Goal: Navigation & Orientation: Find specific page/section

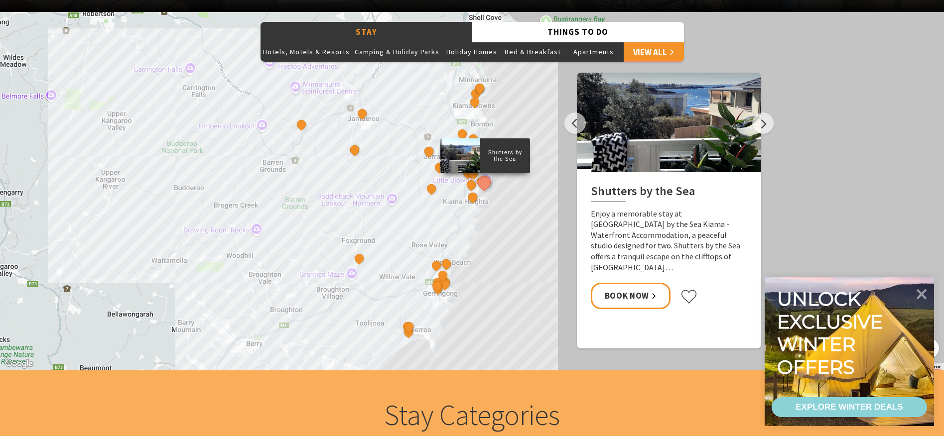
scroll to position [840, 0]
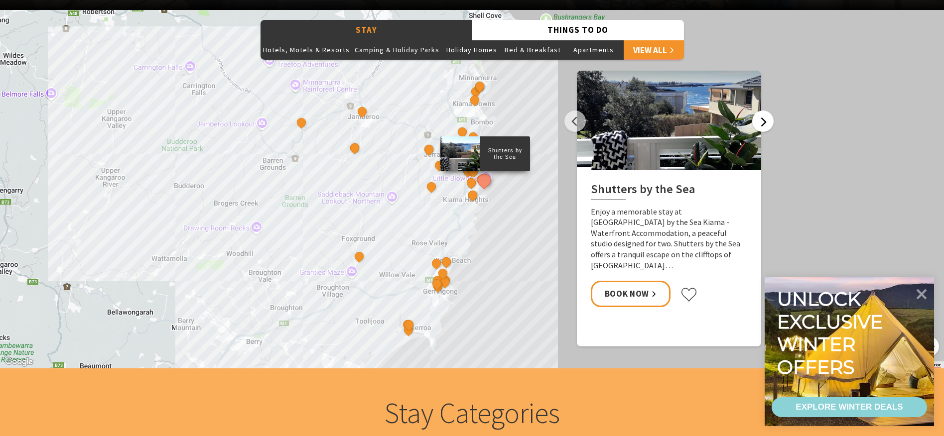
click at [761, 125] on button "Next" at bounding box center [762, 121] width 21 height 21
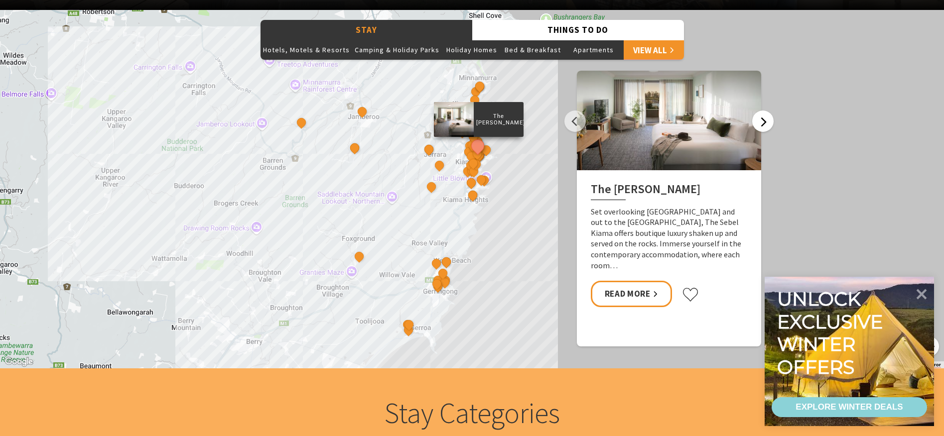
click at [760, 125] on button "Next" at bounding box center [762, 121] width 21 height 21
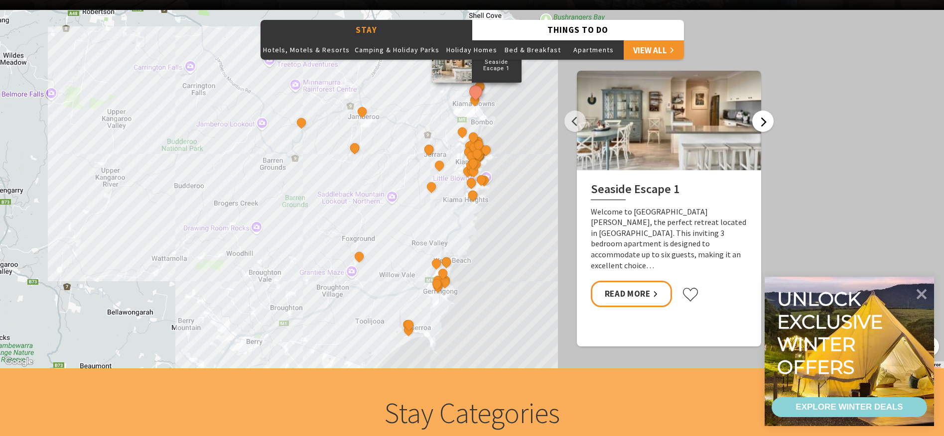
click at [760, 125] on button "Next" at bounding box center [762, 121] width 21 height 21
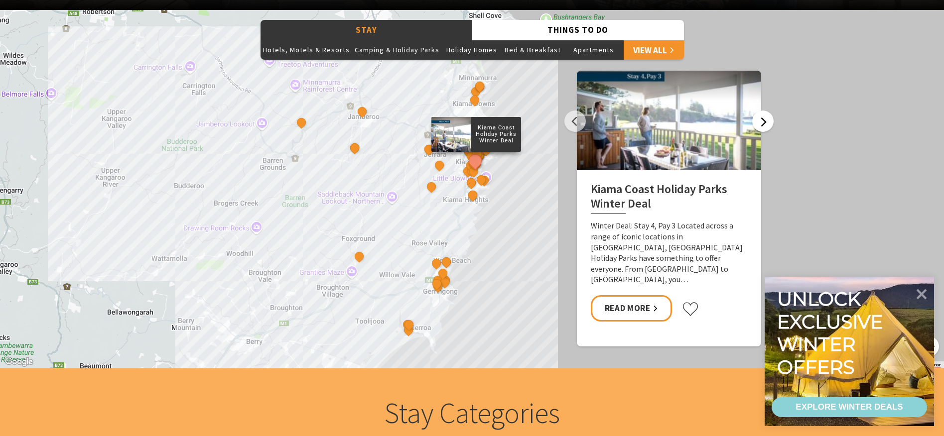
click at [760, 125] on button "Next" at bounding box center [762, 121] width 21 height 21
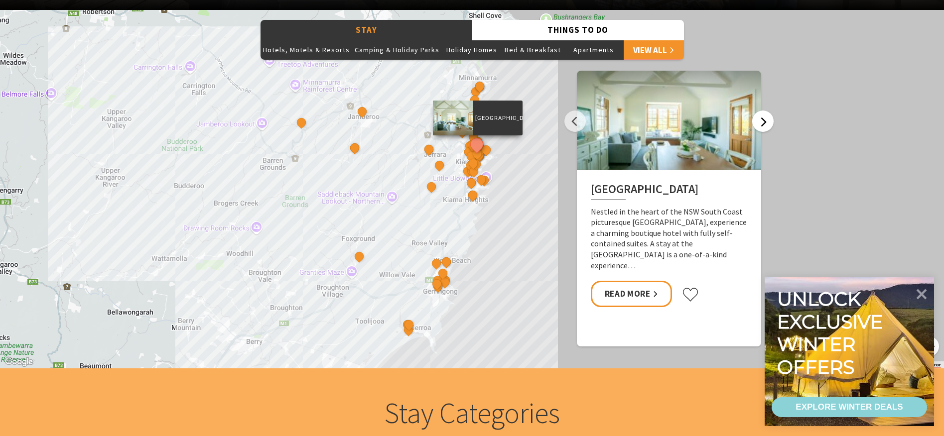
click at [760, 121] on button "Next" at bounding box center [762, 121] width 21 height 21
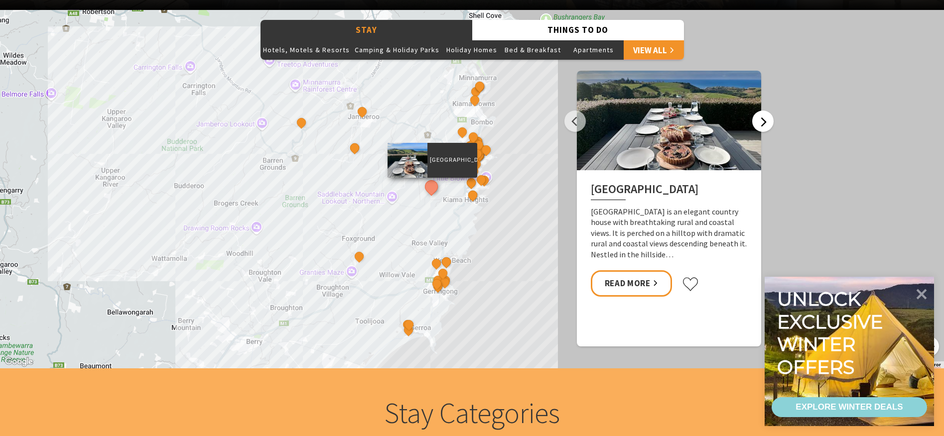
click at [760, 121] on button "Next" at bounding box center [762, 121] width 21 height 21
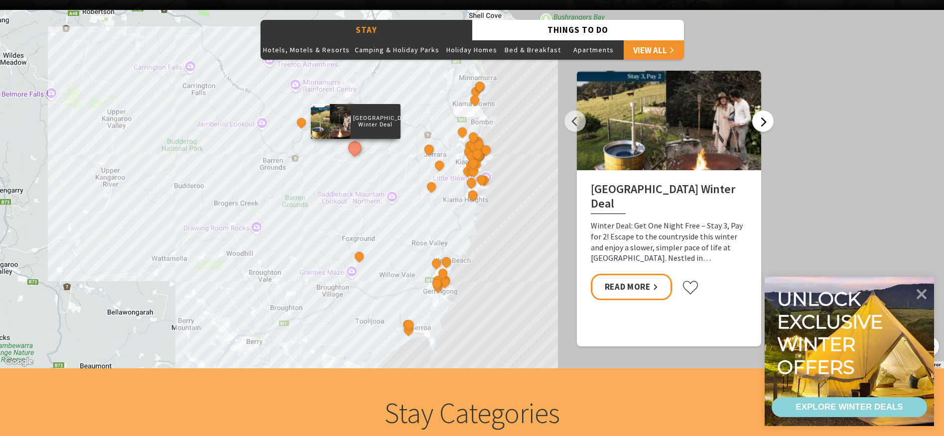
click at [760, 121] on button "Next" at bounding box center [762, 121] width 21 height 21
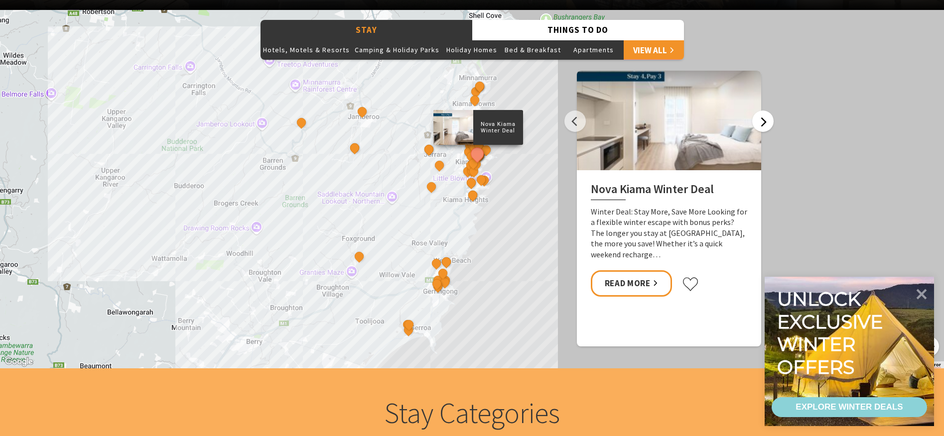
click at [760, 120] on button "Next" at bounding box center [762, 121] width 21 height 21
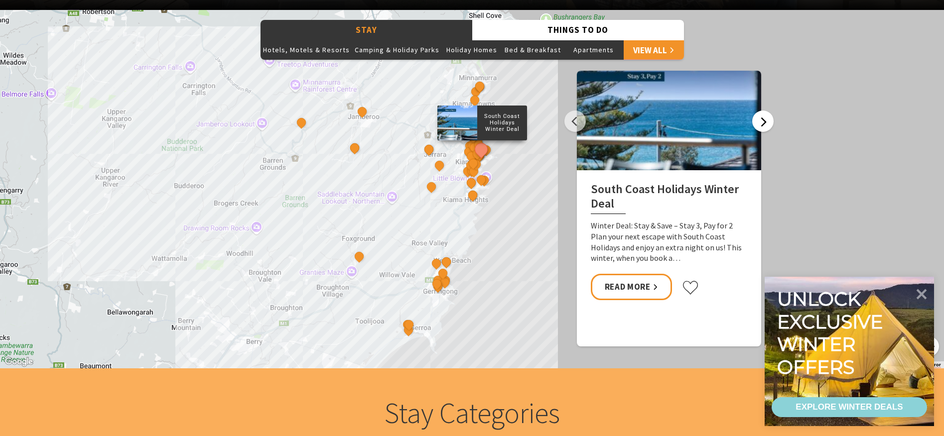
click at [760, 120] on button "Next" at bounding box center [762, 121] width 21 height 21
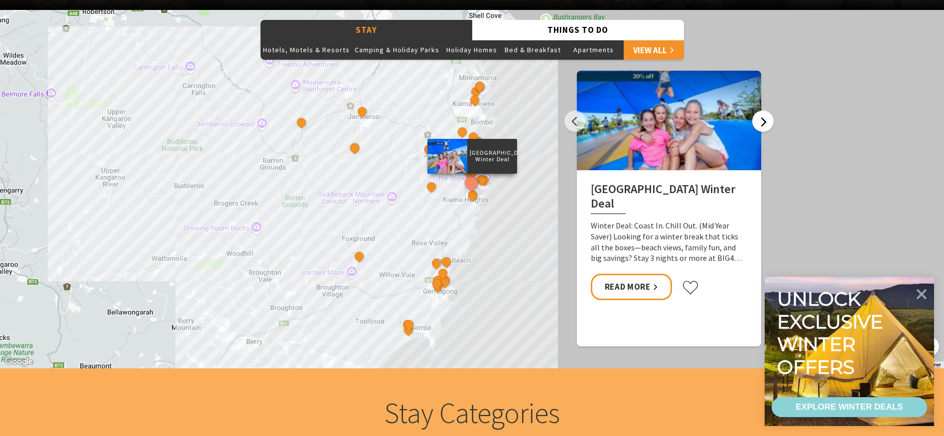
click at [760, 120] on button "Next" at bounding box center [762, 121] width 21 height 21
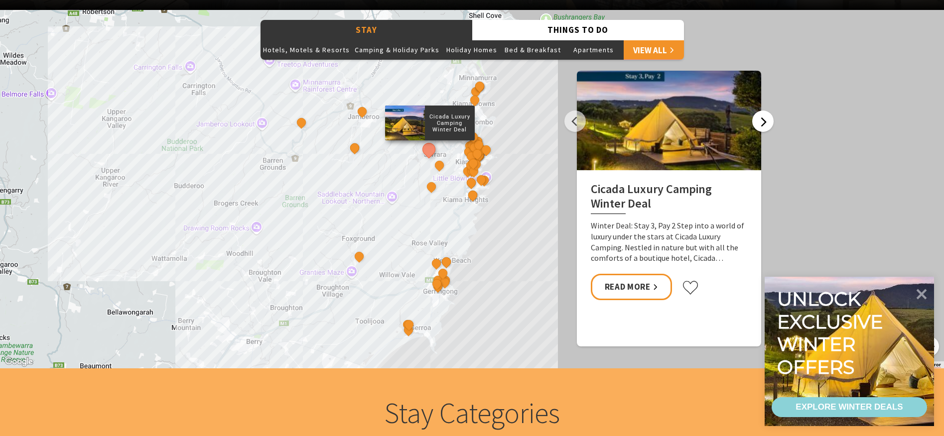
click at [760, 120] on button "Next" at bounding box center [762, 121] width 21 height 21
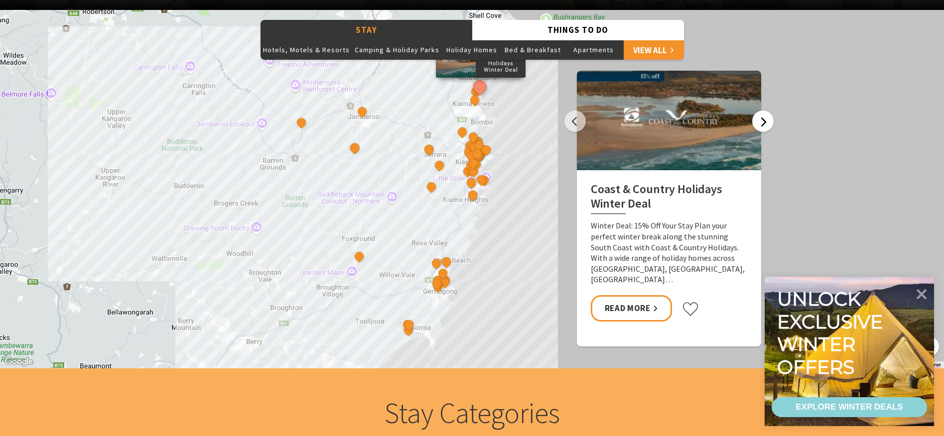
click at [759, 120] on button "Next" at bounding box center [762, 121] width 21 height 21
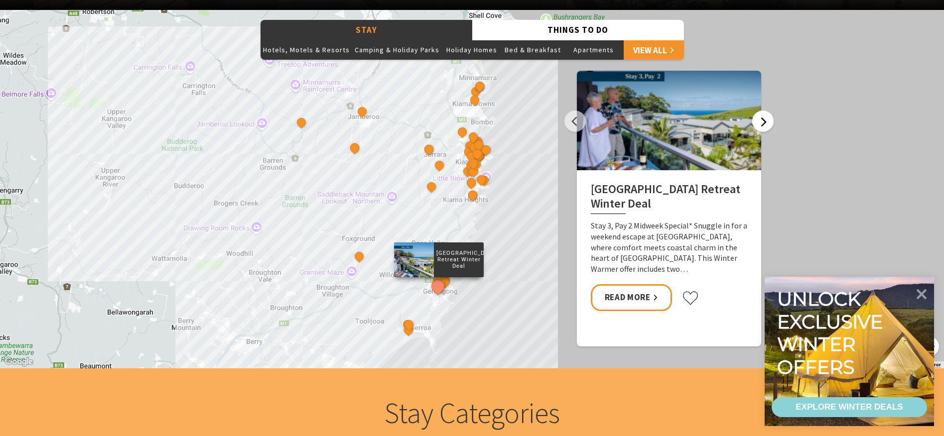
click at [758, 120] on button "Next" at bounding box center [762, 121] width 21 height 21
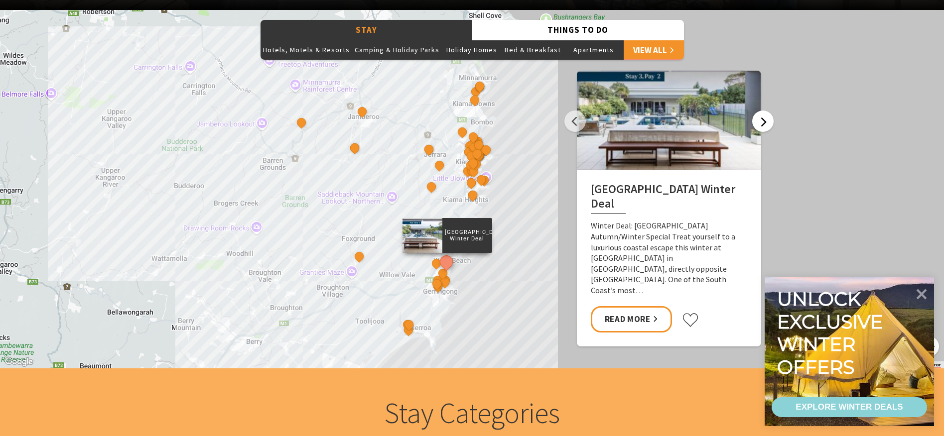
click at [758, 120] on button "Next" at bounding box center [762, 121] width 21 height 21
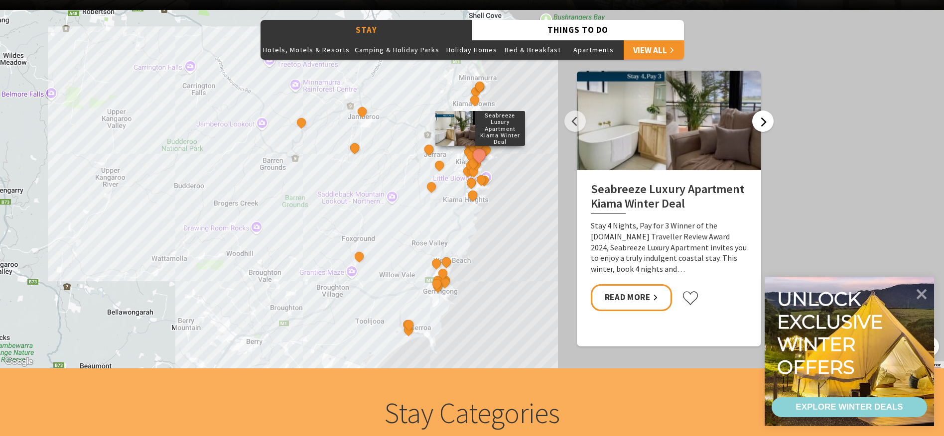
click at [756, 120] on button "Next" at bounding box center [762, 121] width 21 height 21
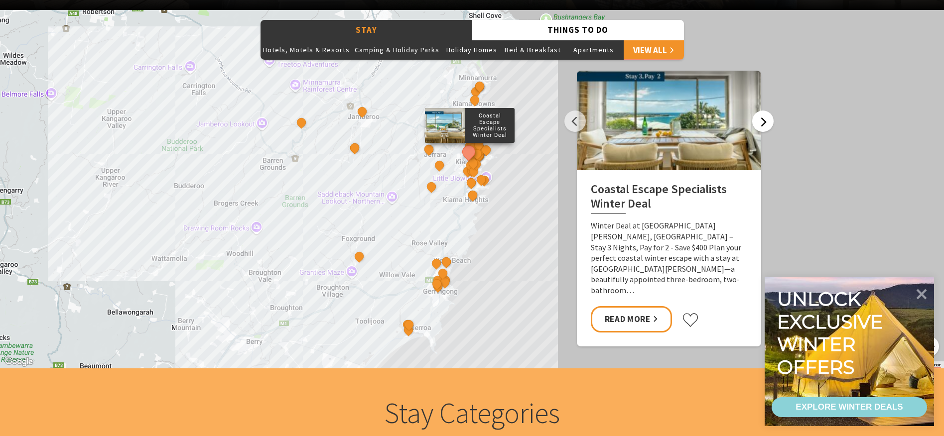
click at [756, 120] on button "Next" at bounding box center [762, 121] width 21 height 21
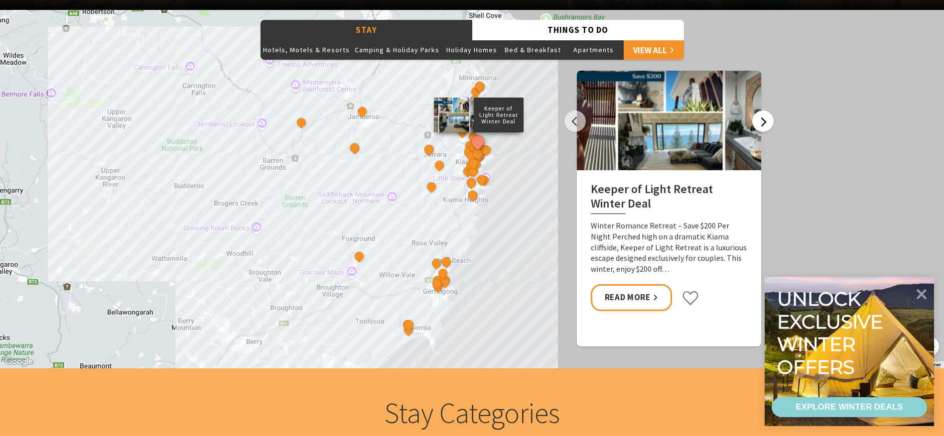
click at [756, 121] on button "Next" at bounding box center [762, 121] width 21 height 21
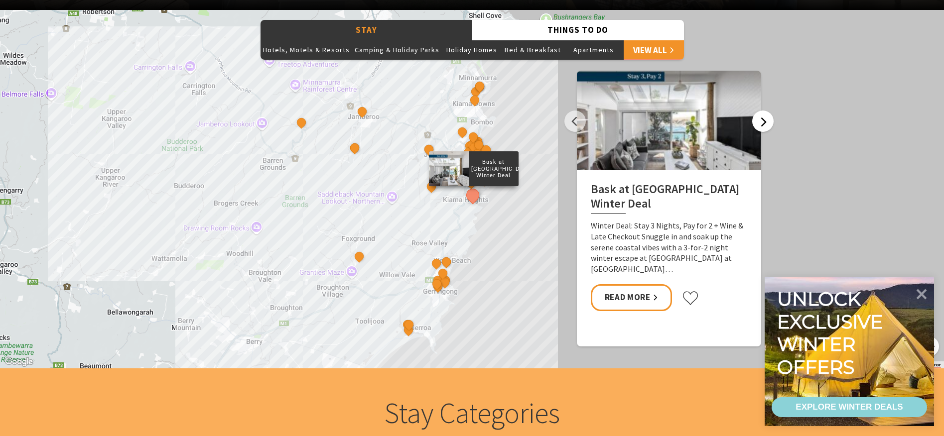
click at [756, 121] on button "Next" at bounding box center [762, 121] width 21 height 21
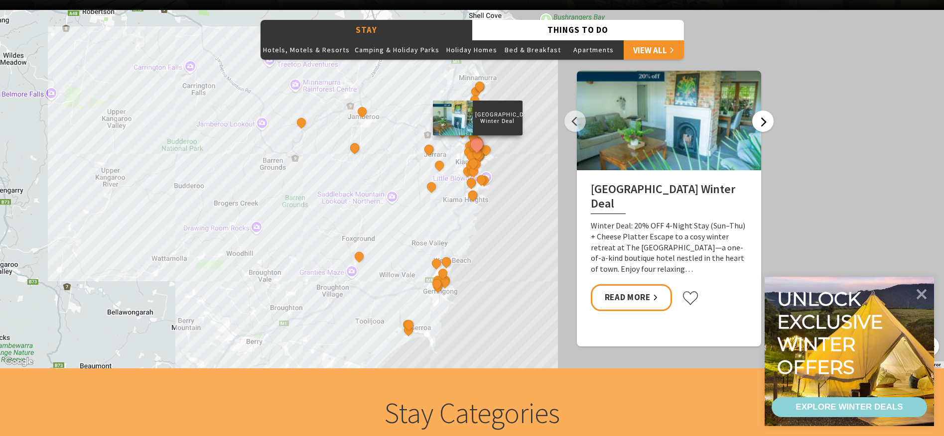
click at [756, 121] on button "Next" at bounding box center [762, 121] width 21 height 21
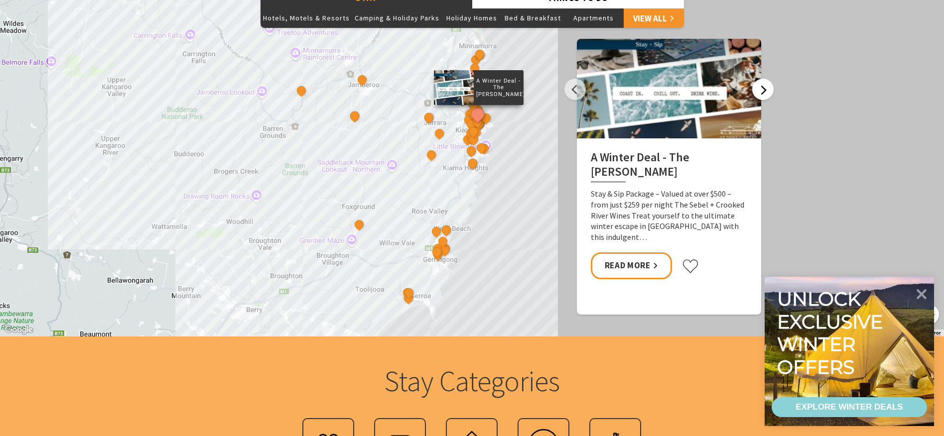
scroll to position [885, 0]
